Goal: Task Accomplishment & Management: Manage account settings

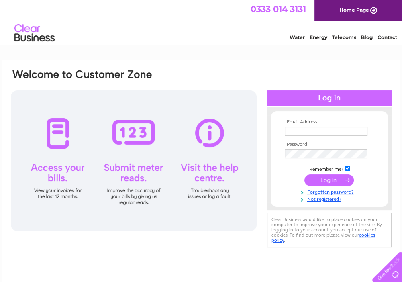
type input "marshstreetmotors@gmail.com"
click at [328, 180] on input "submit" at bounding box center [328, 179] width 49 height 11
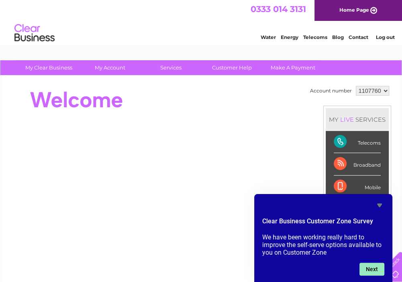
click at [372, 269] on button "Next" at bounding box center [371, 269] width 25 height 13
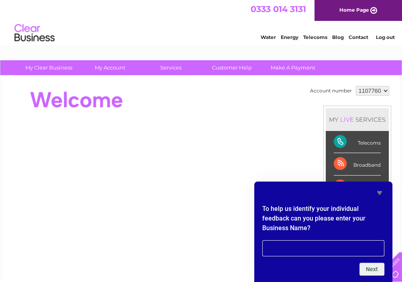
click at [244, 106] on div at bounding box center [156, 100] width 292 height 32
click at [380, 195] on icon "Hide survey" at bounding box center [380, 193] width 10 height 10
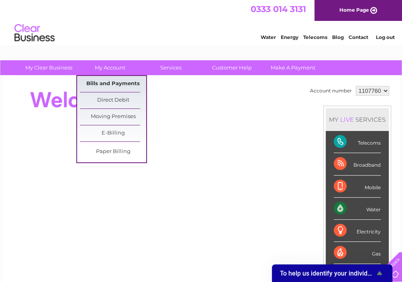
click at [110, 81] on link "Bills and Payments" at bounding box center [113, 84] width 66 height 16
click at [122, 84] on link "Bills and Payments" at bounding box center [113, 84] width 66 height 16
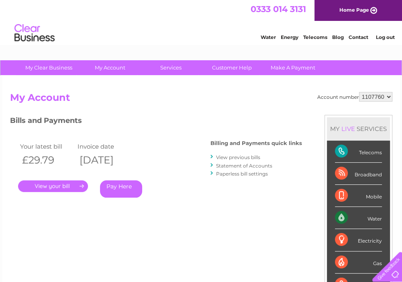
click at [64, 189] on link "." at bounding box center [53, 186] width 70 height 12
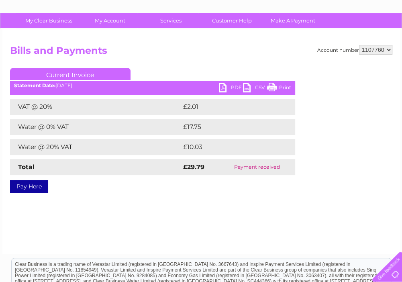
scroll to position [80, 0]
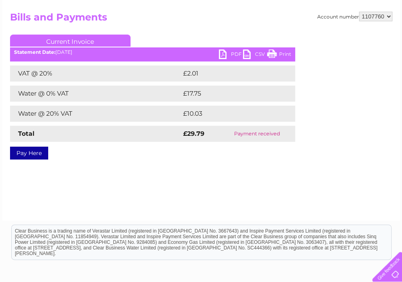
click at [221, 54] on link "PDF" at bounding box center [231, 55] width 24 height 12
